Goal: Check status: Check status

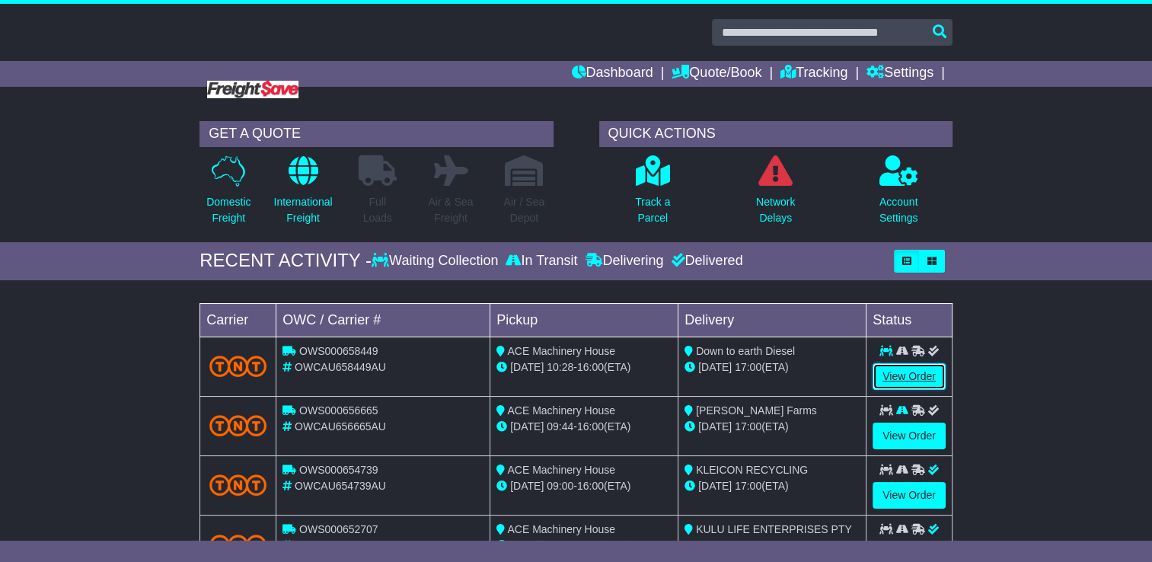
click at [912, 378] on link "View Order" at bounding box center [909, 376] width 73 height 27
